Goal: Information Seeking & Learning: Learn about a topic

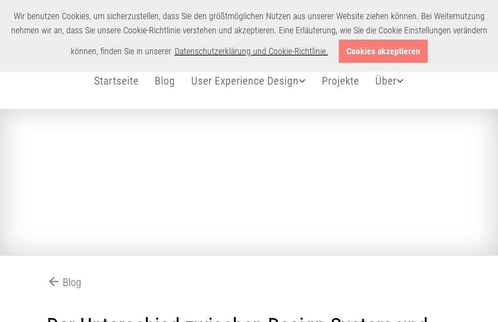
click at [369, 64] on div "Wir benutzen Cookies, um sicherzustellen, dass Sie den größtmöglichen Nutzen au…" at bounding box center [249, 36] width 498 height 72
click at [367, 47] on link "Cookies akzeptieren" at bounding box center [383, 51] width 89 height 23
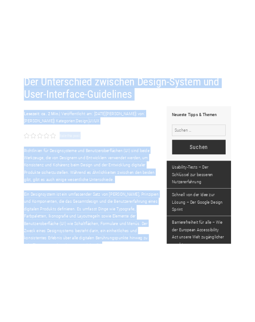
scroll to position [317, 0]
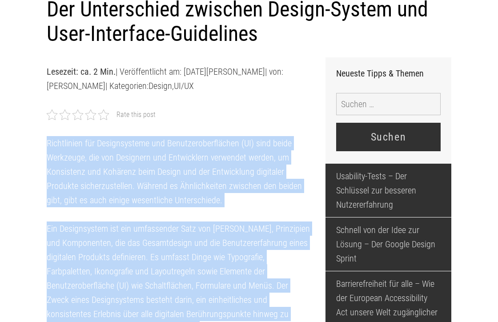
drag, startPoint x: 275, startPoint y: 259, endPoint x: 46, endPoint y: 136, distance: 260.4
copy div "Loremipsumd sit Ametconsectet adi Elitseddoeiusmodtem (IN) utla etdol Magnaaliq…"
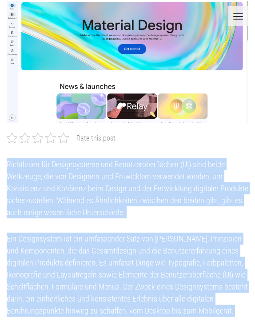
scroll to position [142, 0]
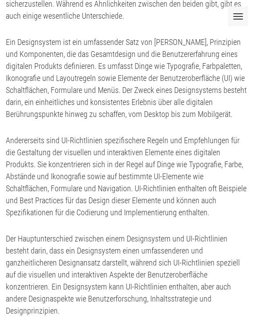
scroll to position [354, 1]
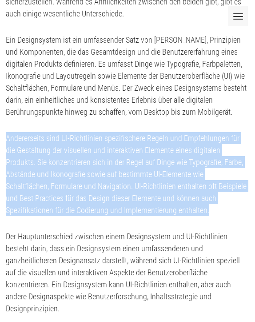
drag, startPoint x: 6, startPoint y: 136, endPoint x: 214, endPoint y: 213, distance: 222.0
click at [214, 213] on p "Andererseits sind UI-Richtlinien spezifischere Regeln und Empfehlungen für die …" at bounding box center [127, 174] width 242 height 84
copy p "Andererseits sind UI-Richtlinien spezifischere Regeln und Empfehlungen für die …"
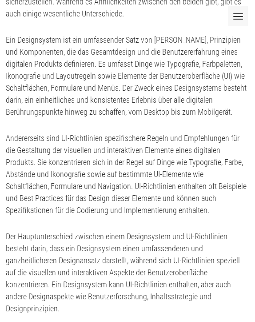
click at [97, 162] on p "Andererseits sind UI-Richtlinien spezifischere Regeln und Empfehlungen für die …" at bounding box center [127, 174] width 242 height 84
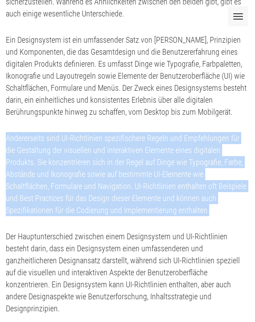
drag, startPoint x: 5, startPoint y: 136, endPoint x: 218, endPoint y: 207, distance: 225.0
copy p "Andererseits sind UI-Richtlinien spezifischere Regeln und Empfehlungen für die …"
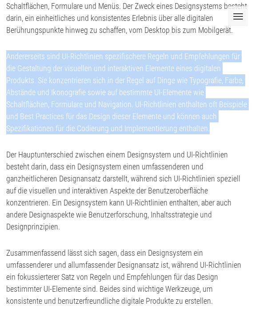
scroll to position [452, 0]
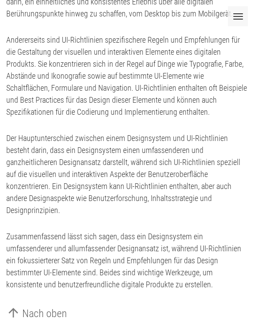
click at [8, 138] on p "Der Hauptunterschied zwischen einem Designsystem und UI-Richtlinien besteht dar…" at bounding box center [127, 174] width 242 height 84
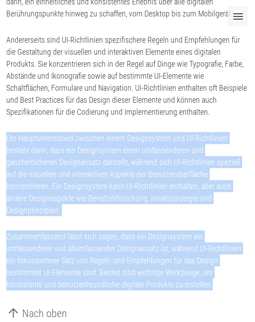
drag, startPoint x: 7, startPoint y: 137, endPoint x: 231, endPoint y: 286, distance: 269.2
click at [231, 286] on div "Rate this post Richtlinien für Designsysteme und Benutzeroberflächen (UI) sind …" at bounding box center [127, 62] width 242 height 456
copy div "Der Hauptunterschied zwischen einem Designsystem und UI-Richtlinien besteht dar…"
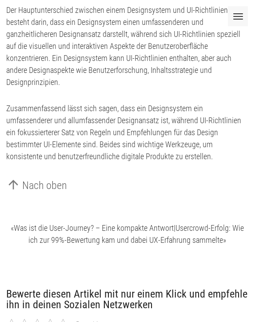
click at [126, 176] on div "Rate this post Richtlinien für Designsysteme und Benutzeroberflächen (UI) sind …" at bounding box center [127, 23] width 242 height 896
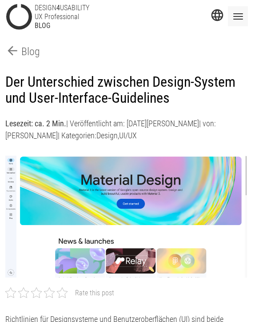
scroll to position [0, 1]
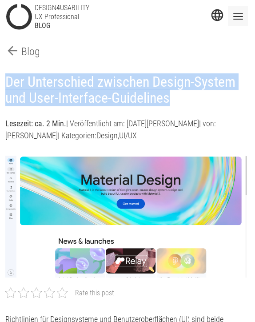
drag, startPoint x: 6, startPoint y: 80, endPoint x: 182, endPoint y: 105, distance: 177.2
click at [182, 105] on h1 "Der Unterschied zwischen Design-System und User-Interface-Guidelines" at bounding box center [126, 90] width 242 height 33
copy h1 "Der Unterschied zwischen Design-System und User-Interface-Guidelines"
